Goal: Information Seeking & Learning: Understand process/instructions

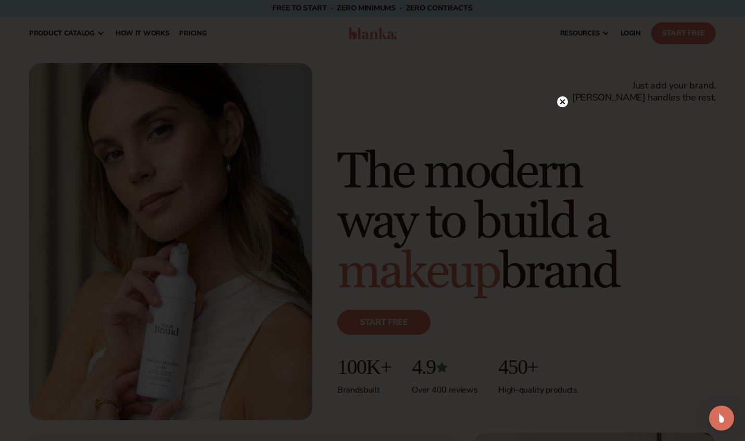
click at [564, 103] on circle at bounding box center [562, 101] width 11 height 11
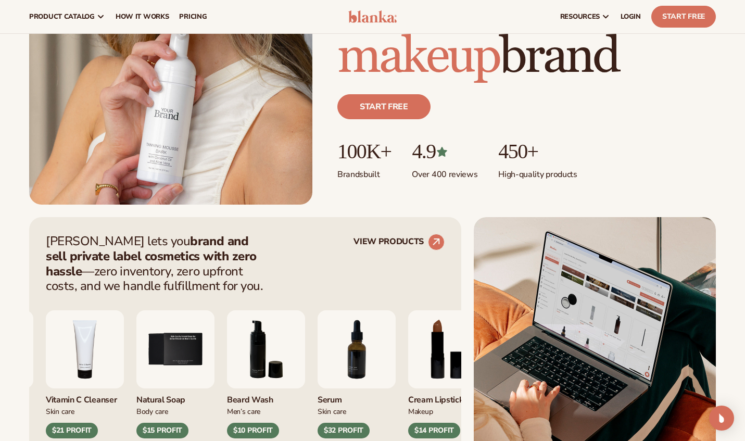
scroll to position [100, 0]
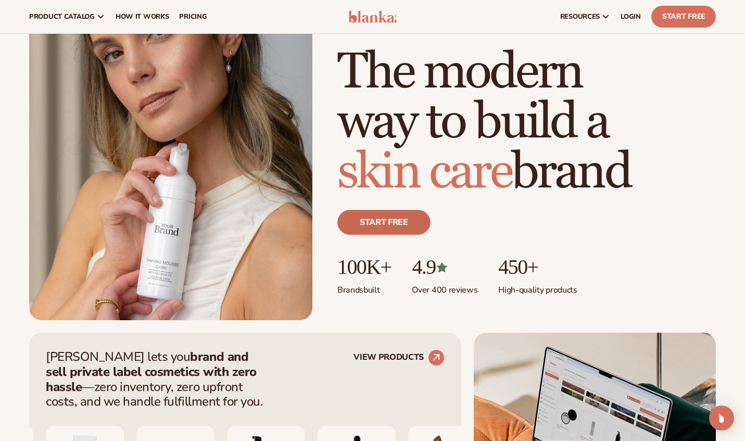
click at [395, 224] on link "Start free" at bounding box center [383, 222] width 93 height 25
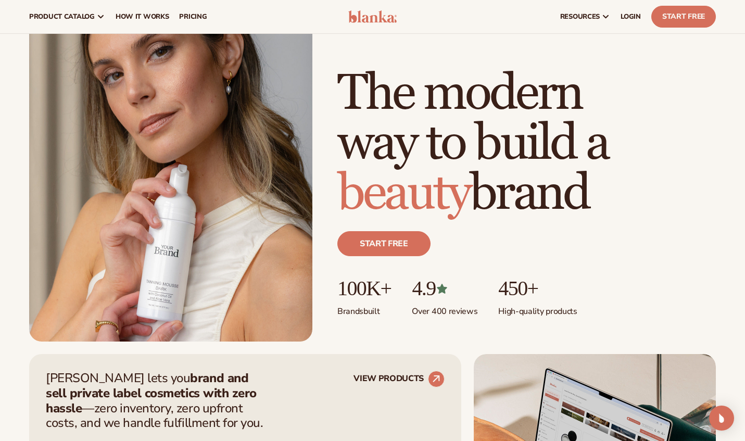
scroll to position [0, 0]
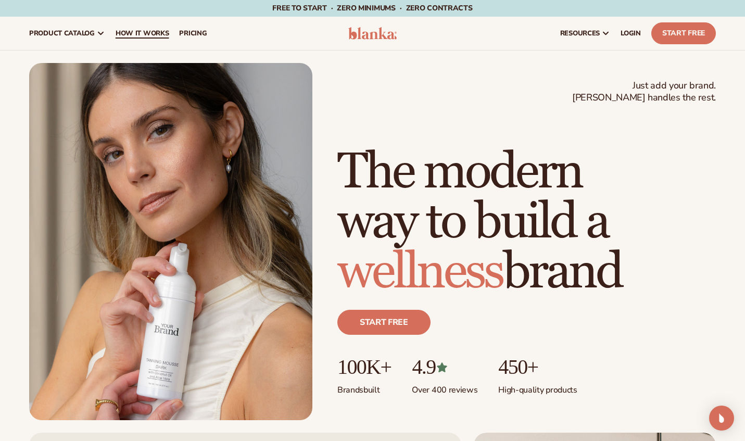
click at [132, 36] on span "How It Works" at bounding box center [143, 33] width 54 height 8
